Goal: Navigation & Orientation: Find specific page/section

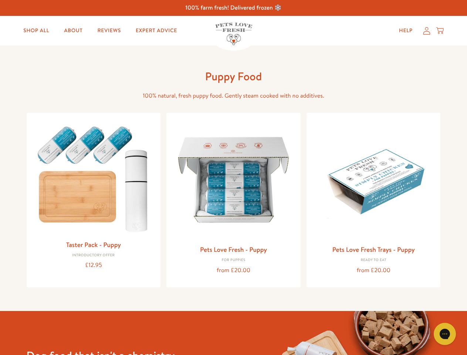
click at [444, 334] on icon "Gorgias live chat" at bounding box center [444, 333] width 7 height 7
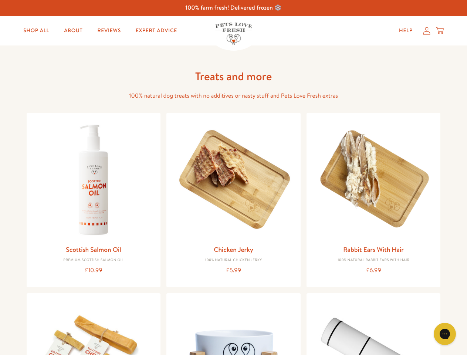
click at [444, 334] on icon "Gorgias live chat" at bounding box center [444, 333] width 7 height 7
